Goal: Navigation & Orientation: Find specific page/section

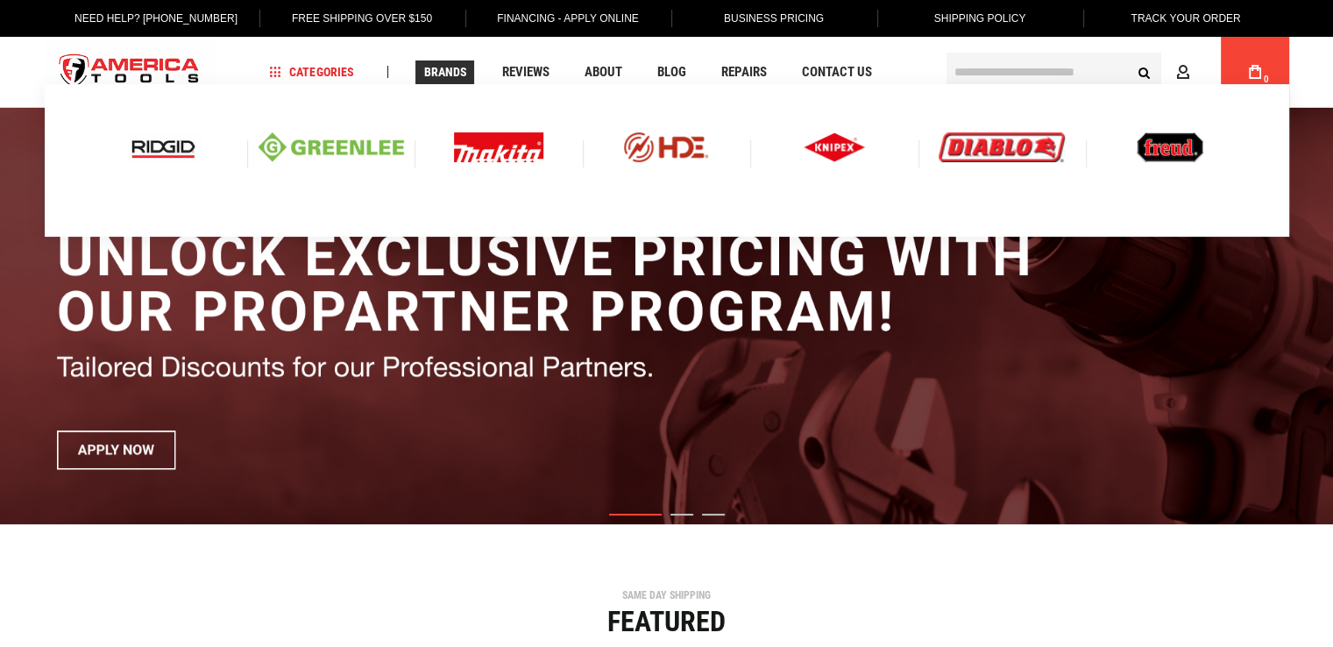
click at [436, 76] on span "Brands" at bounding box center [444, 72] width 43 height 12
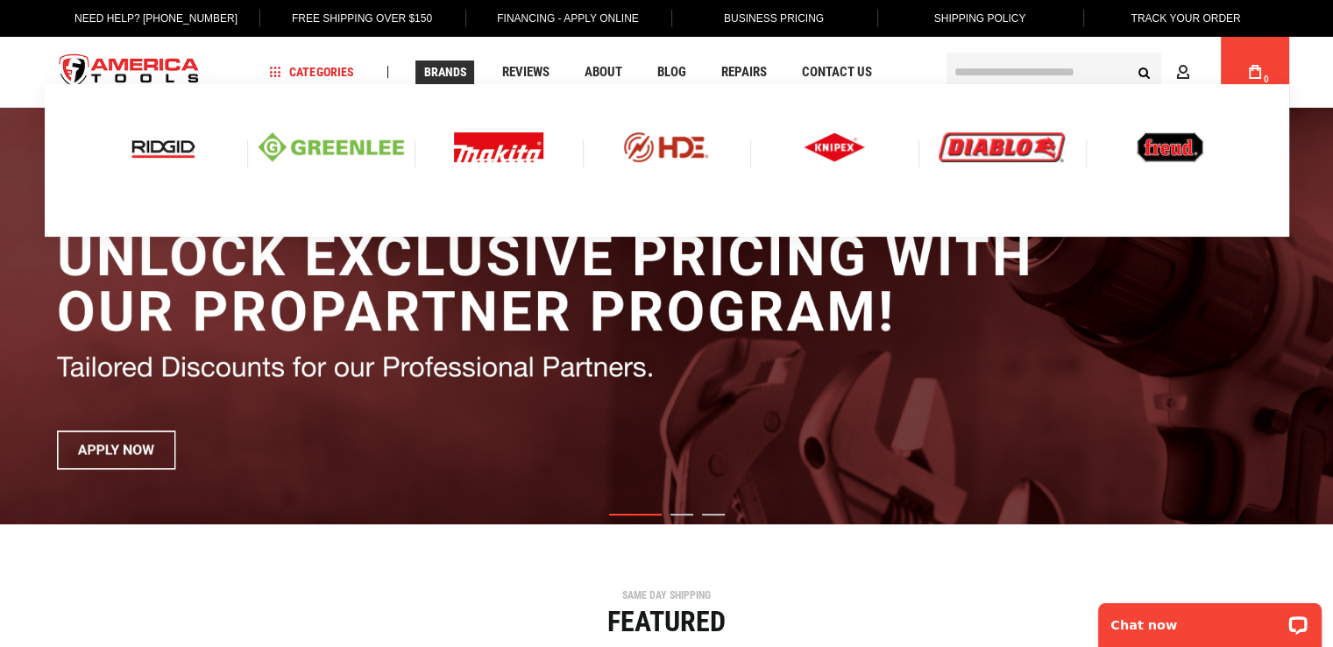
click at [436, 76] on span "Brands" at bounding box center [444, 72] width 43 height 12
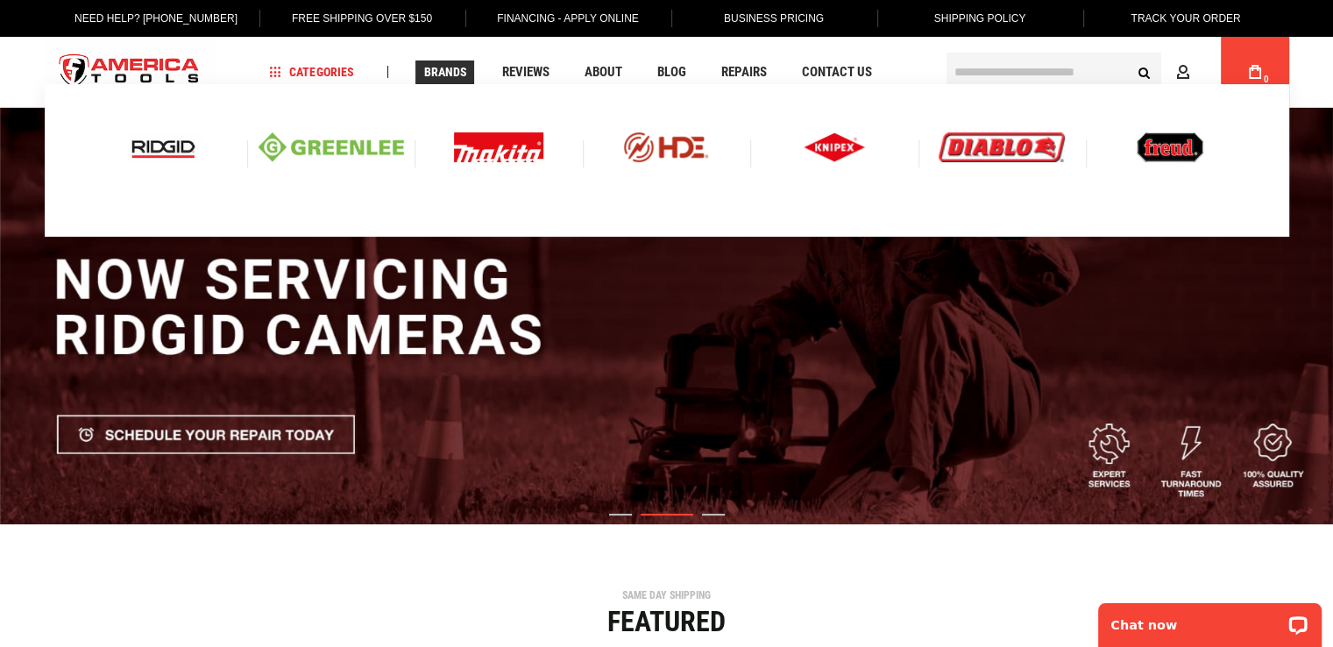
click at [187, 141] on img at bounding box center [163, 147] width 73 height 30
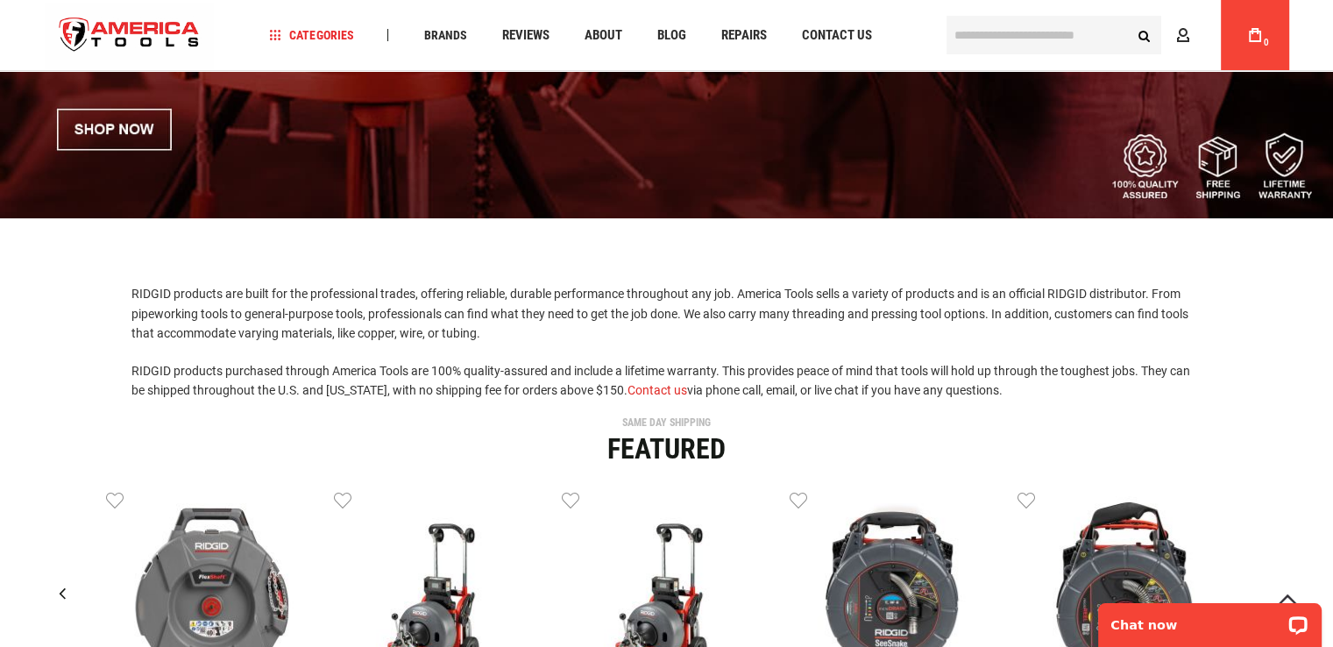
scroll to position [88, 0]
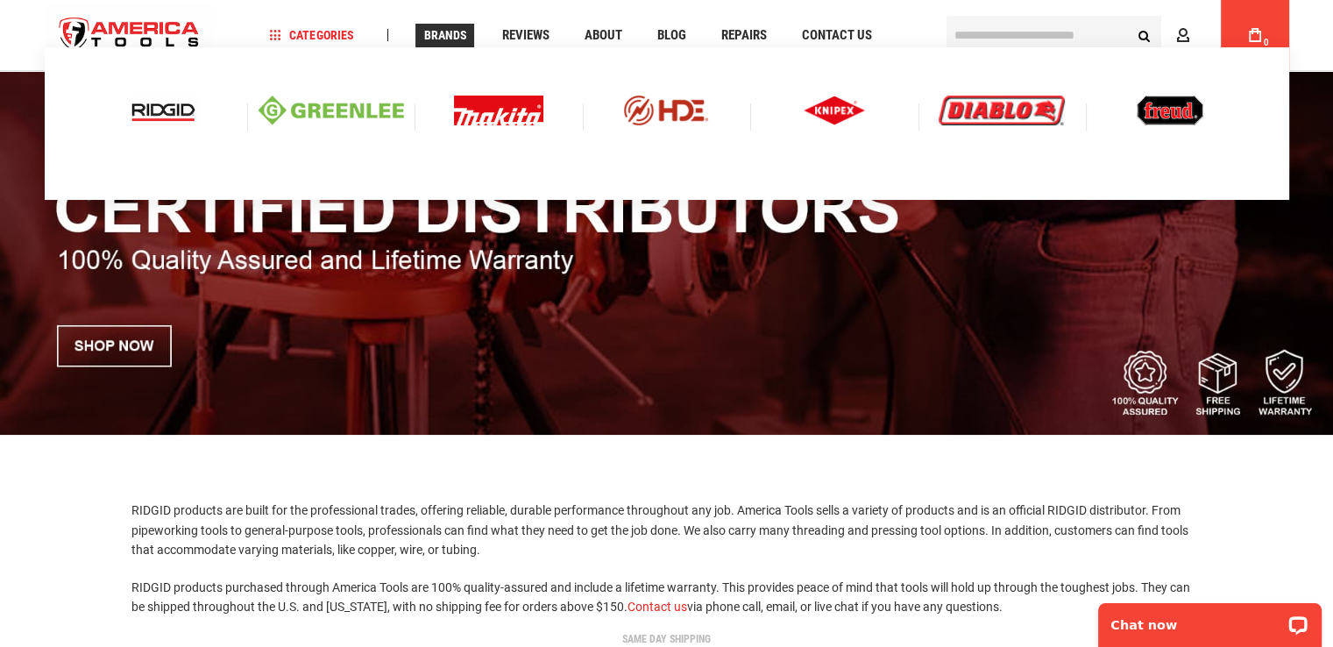
click at [483, 106] on img at bounding box center [498, 111] width 89 height 30
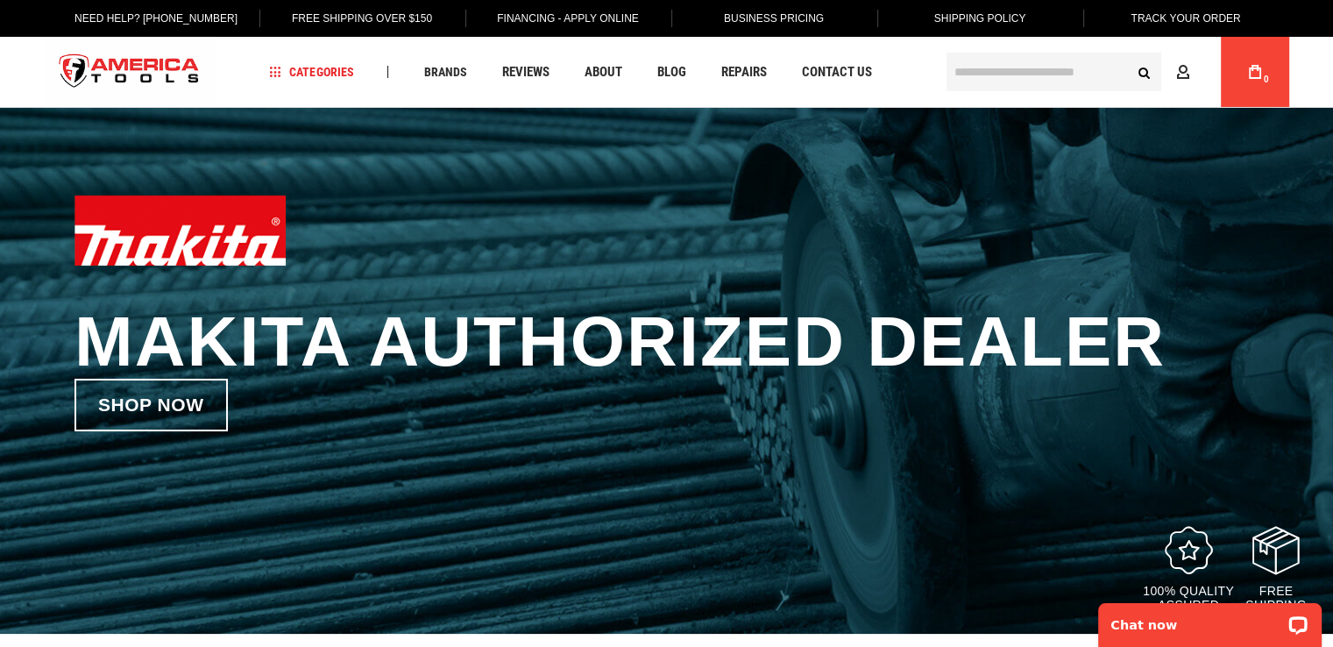
click at [166, 60] on img "store logo" at bounding box center [130, 72] width 170 height 66
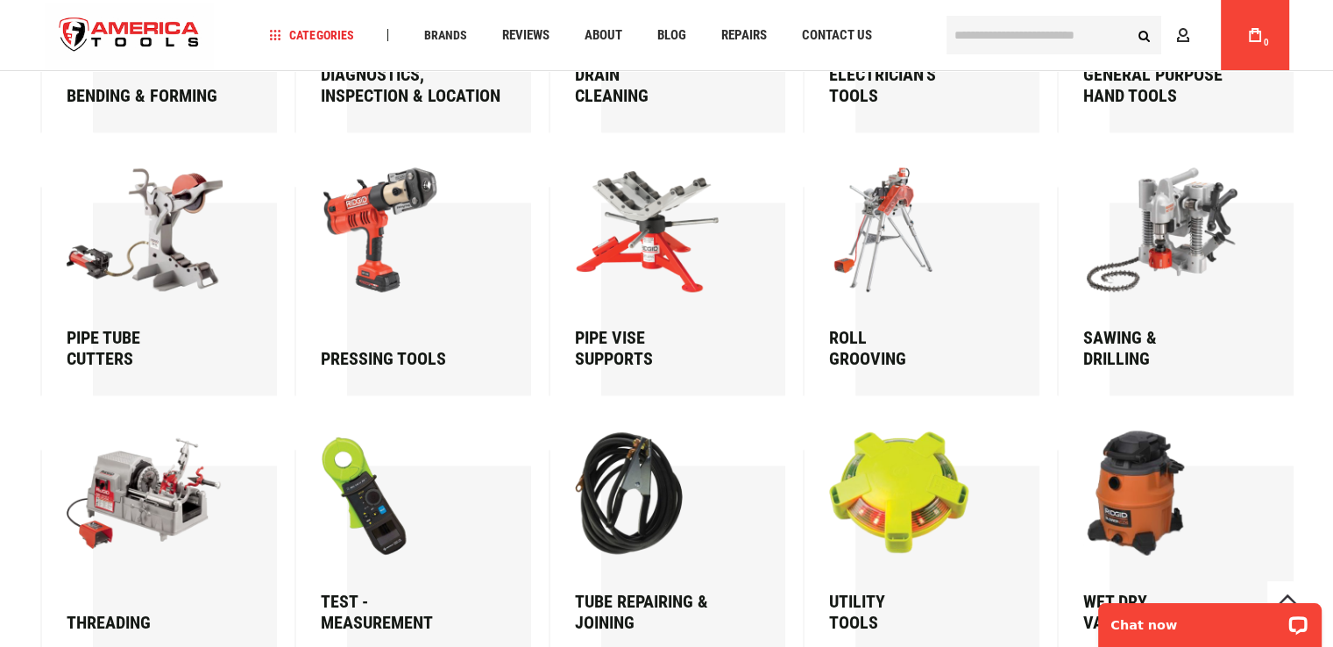
scroll to position [2278, 0]
